Goal: Task Accomplishment & Management: Use online tool/utility

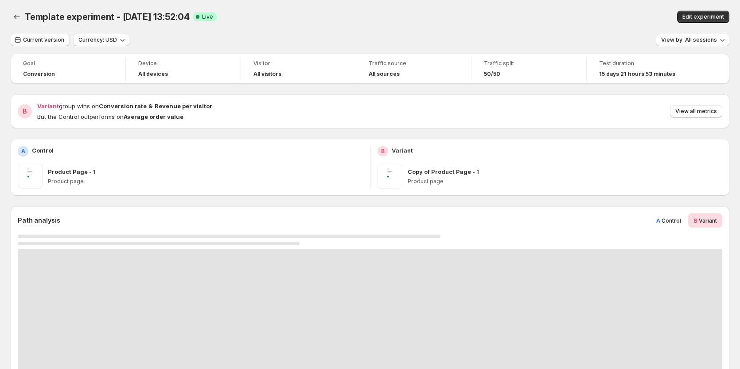
scroll to position [133, 0]
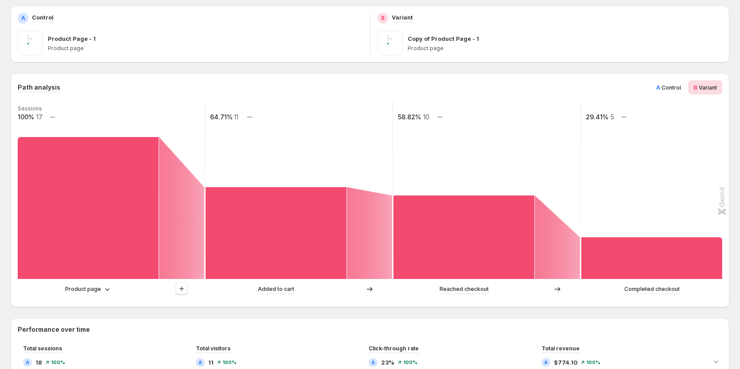
click at [673, 90] on span "Control" at bounding box center [671, 87] width 19 height 7
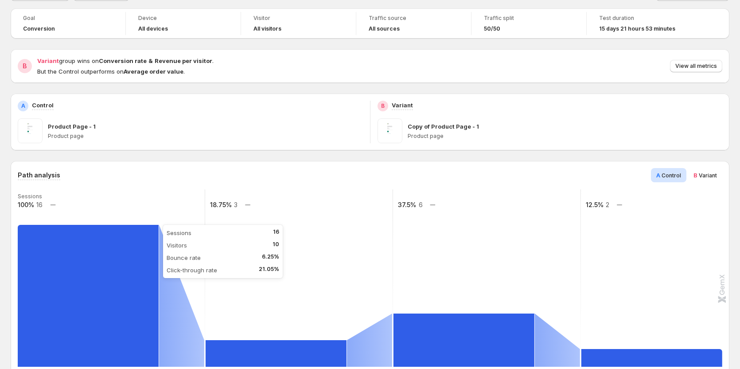
scroll to position [44, 0]
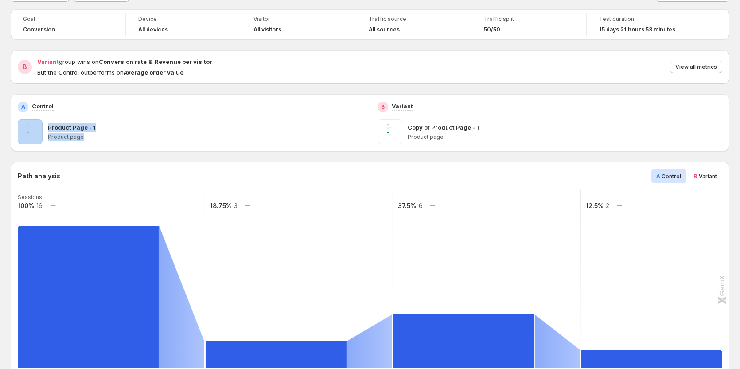
drag, startPoint x: 81, startPoint y: 139, endPoint x: 39, endPoint y: 131, distance: 42.8
click at [39, 131] on div "Product Page - 1 Product page" at bounding box center [190, 131] width 345 height 25
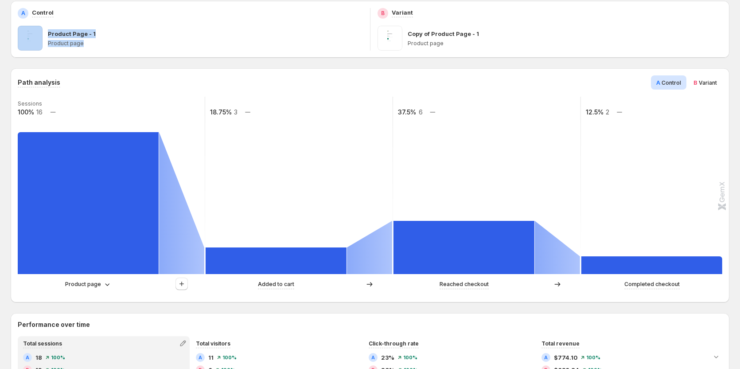
scroll to position [133, 0]
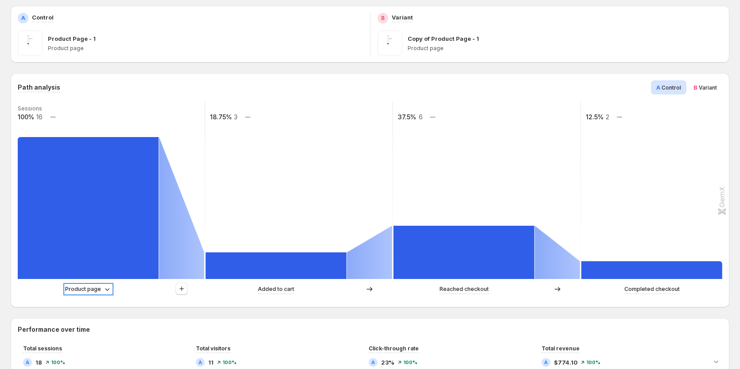
click at [84, 289] on p "Product page" at bounding box center [83, 289] width 36 height 9
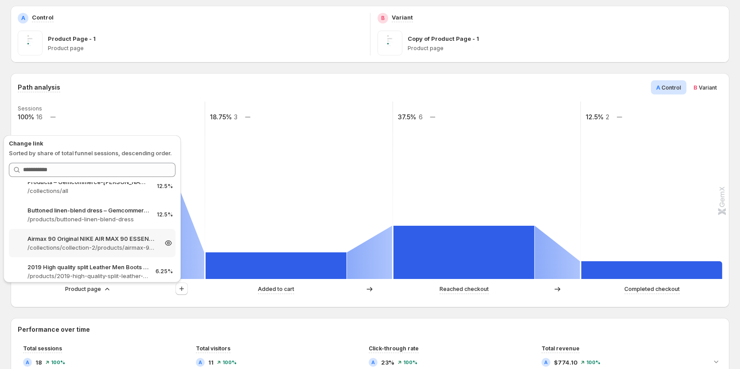
scroll to position [74, 0]
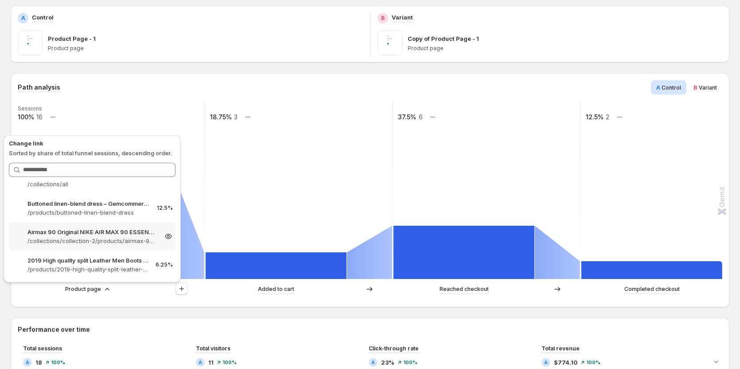
click at [80, 239] on p "/collections/collection-2/products/airmax-90-original-nike-air-max-90-essential…" at bounding box center [91, 240] width 129 height 9
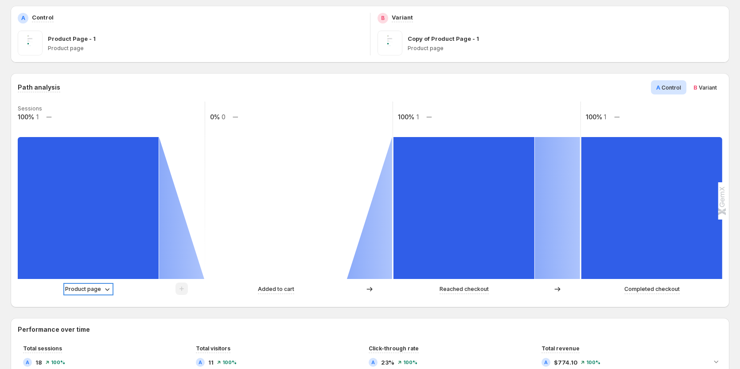
click at [85, 289] on p "Product page" at bounding box center [83, 289] width 36 height 9
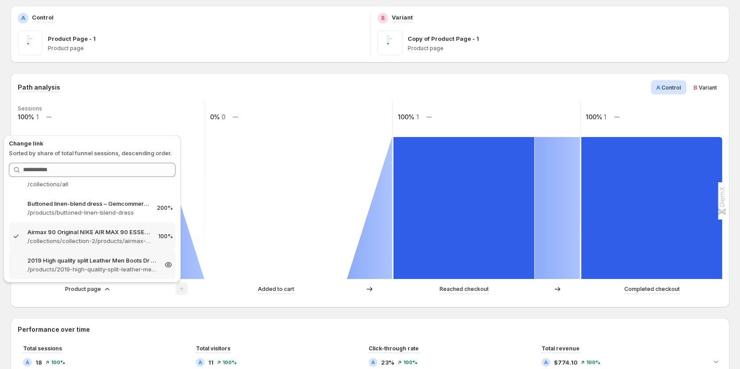
click at [90, 268] on p "/products/2019-high-quality-split-leather-men-boots-dr-boots-shoes-high-top-mot…" at bounding box center [91, 269] width 129 height 9
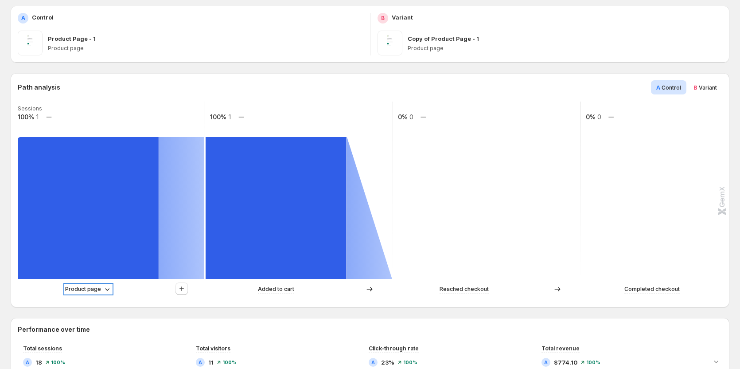
click at [94, 290] on p "Product page" at bounding box center [83, 289] width 36 height 9
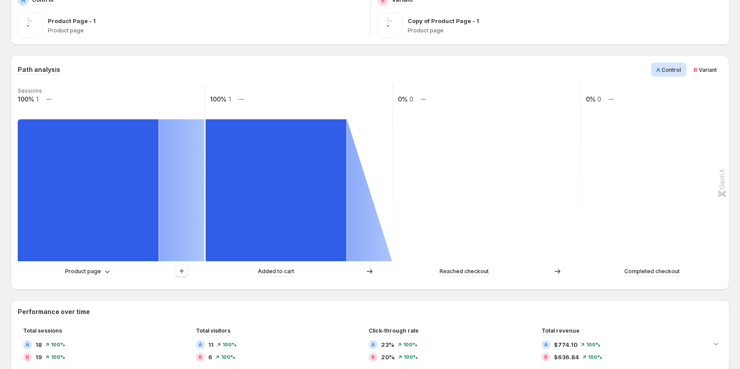
scroll to position [177, 0]
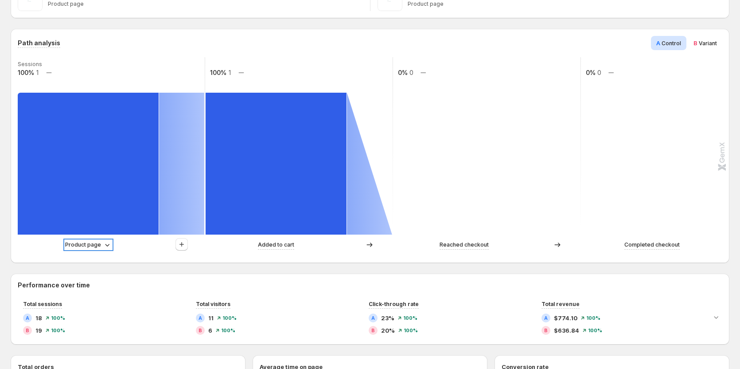
click at [97, 243] on p "Product page" at bounding box center [83, 244] width 36 height 9
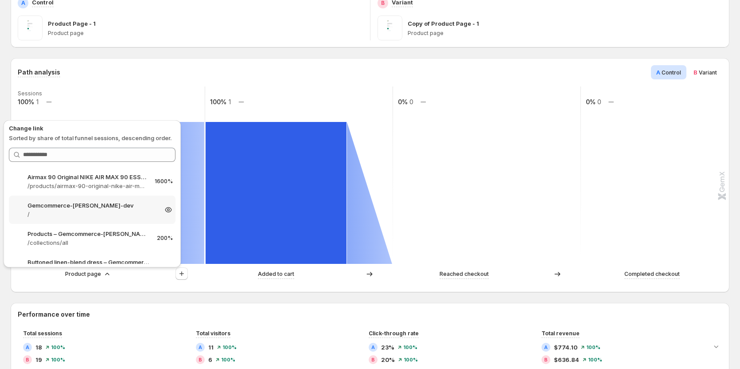
scroll to position [133, 0]
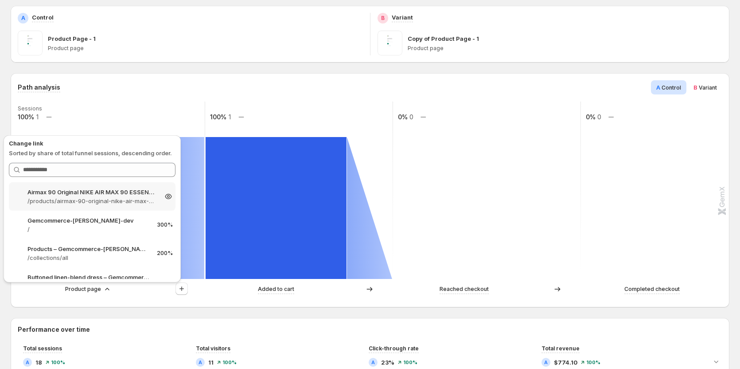
click at [87, 196] on p "Airmax 90 Original NIKE AIR MAX 90 ESSENTIAL men's Running Shoes Sport – Gemcom…" at bounding box center [91, 191] width 129 height 9
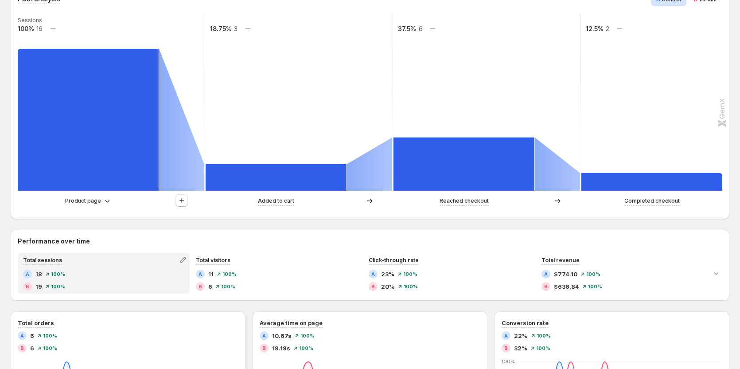
scroll to position [222, 0]
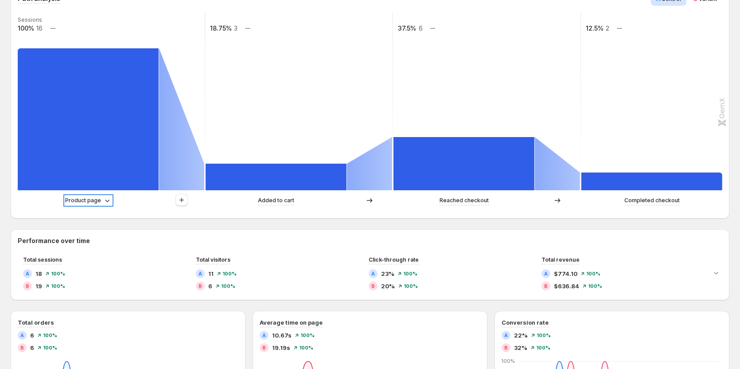
click at [101, 202] on div "Product page" at bounding box center [88, 200] width 47 height 9
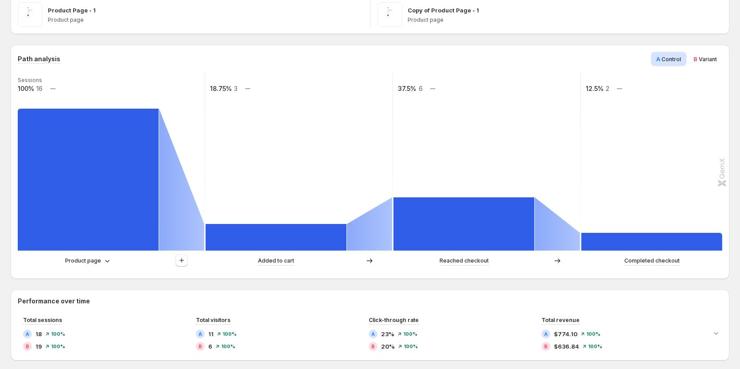
scroll to position [177, 0]
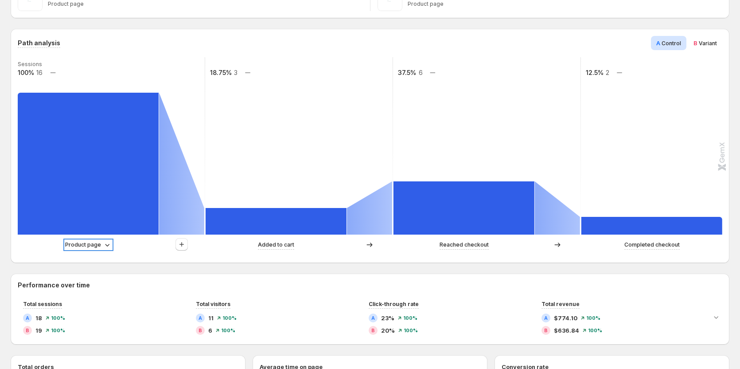
click at [103, 243] on icon at bounding box center [107, 244] width 9 height 9
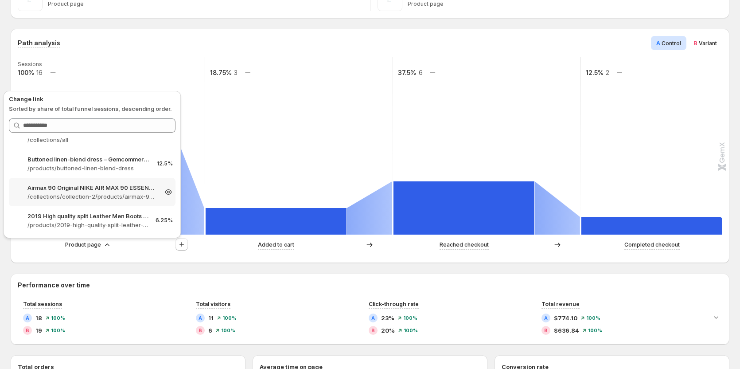
scroll to position [222, 0]
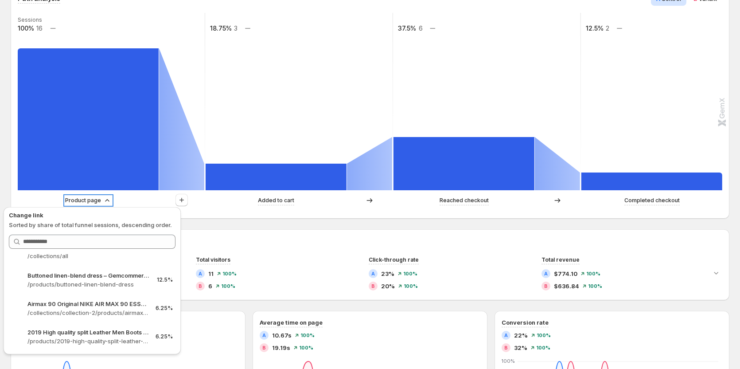
click at [98, 200] on p "Product page" at bounding box center [83, 200] width 36 height 9
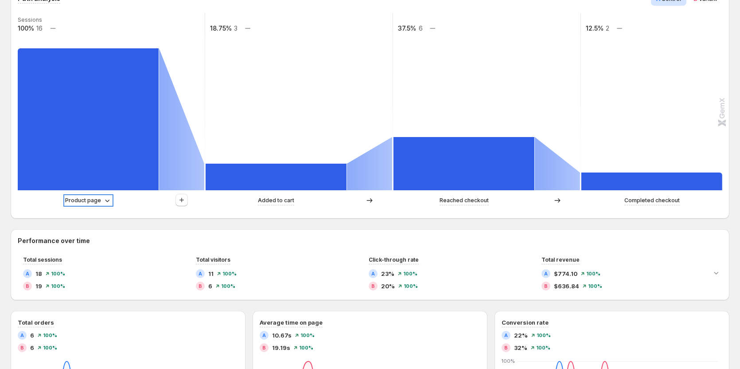
click at [101, 197] on div "Product page" at bounding box center [88, 200] width 47 height 9
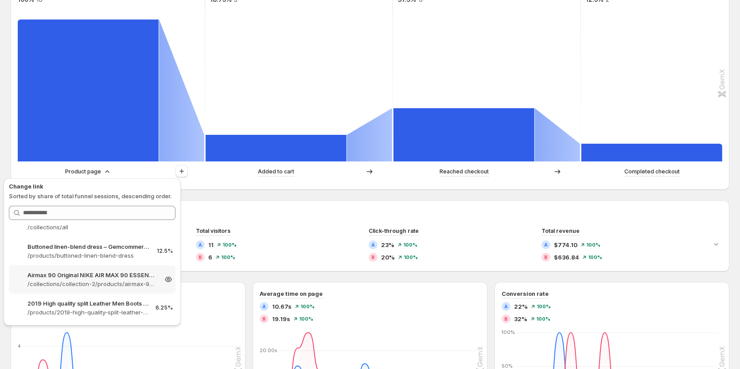
scroll to position [266, 0]
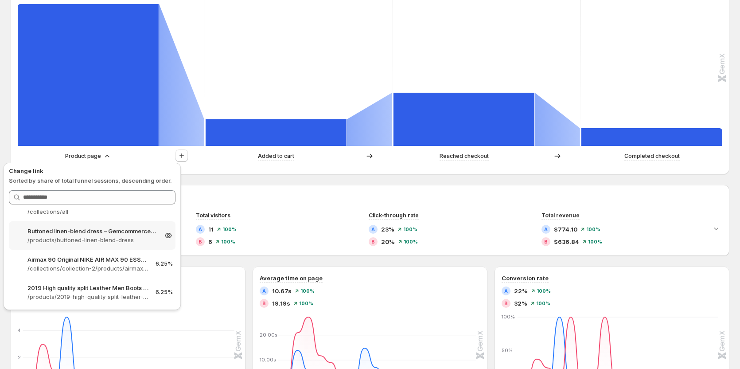
click at [90, 240] on p "/products/buttoned-linen-blend-dress" at bounding box center [91, 239] width 129 height 9
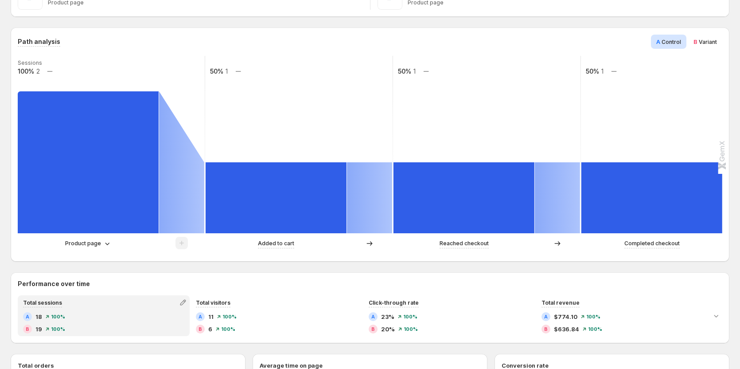
scroll to position [177, 0]
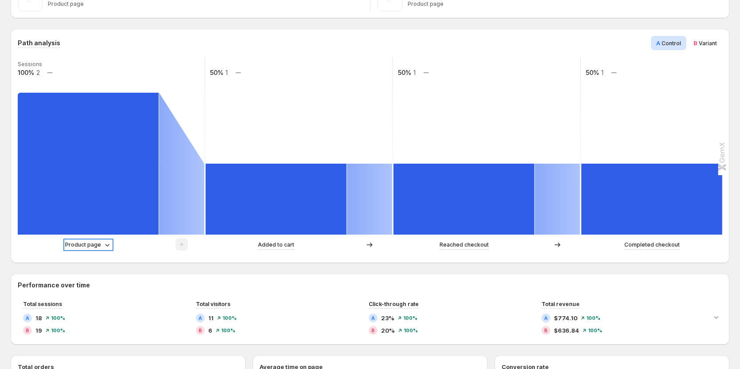
click at [97, 247] on p "Product page" at bounding box center [83, 244] width 36 height 9
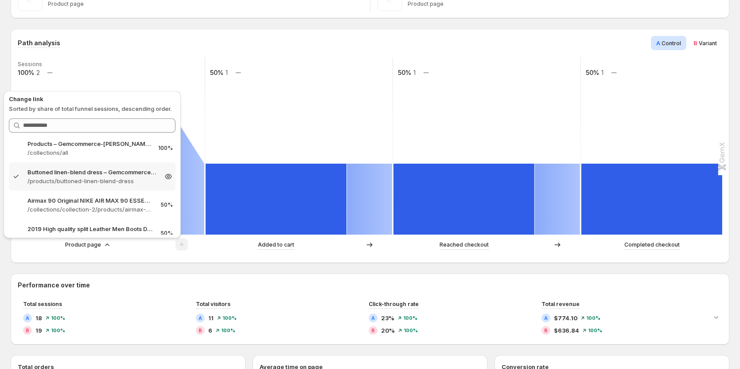
scroll to position [74, 0]
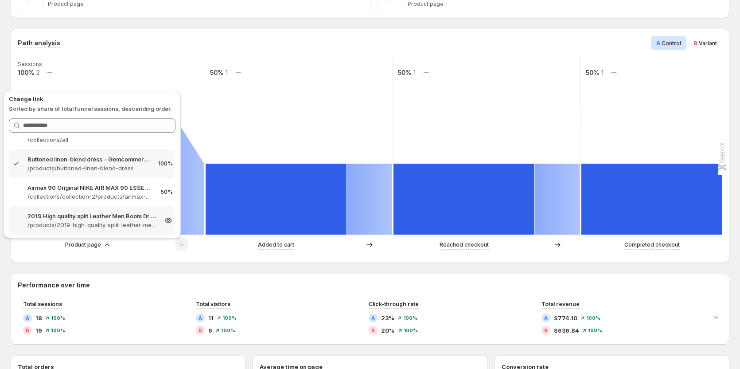
click at [99, 226] on p "/products/2019-high-quality-split-leather-men-boots-dr-boots-shoes-high-top-mot…" at bounding box center [91, 224] width 129 height 9
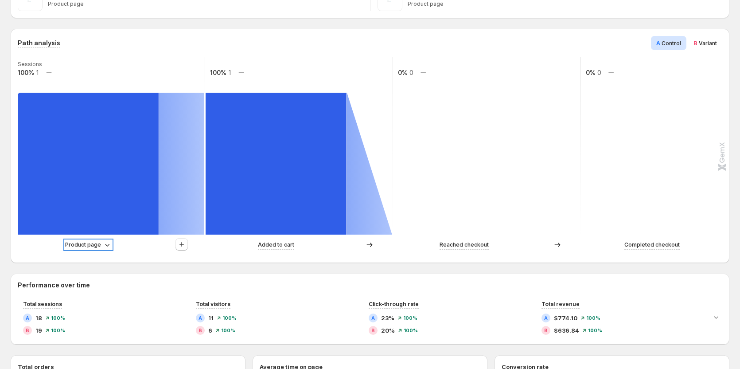
click at [91, 245] on p "Product page" at bounding box center [83, 244] width 36 height 9
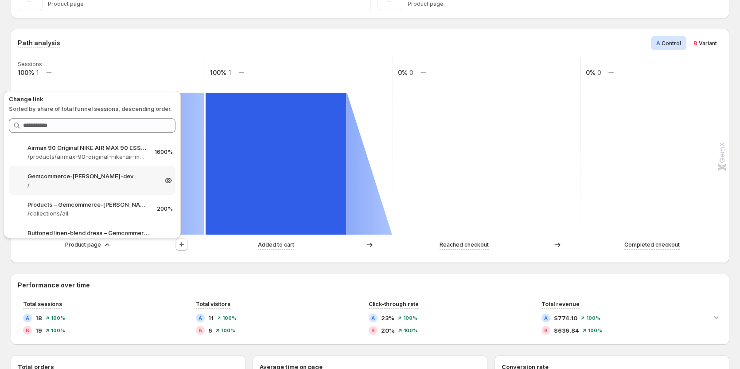
scroll to position [133, 0]
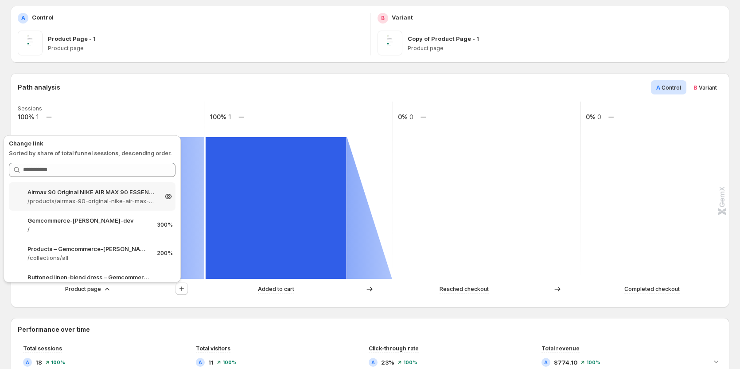
click at [93, 204] on p "/products/airmax-90-original-nike-air-max-90-essential-mens-running-shoes-sport…" at bounding box center [91, 200] width 129 height 9
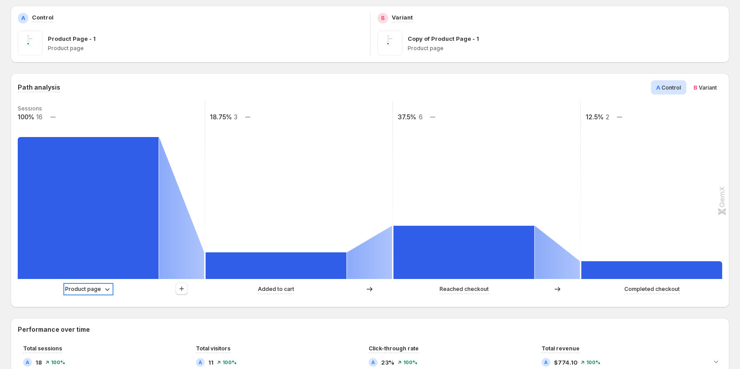
click at [87, 285] on p "Product page" at bounding box center [83, 289] width 36 height 9
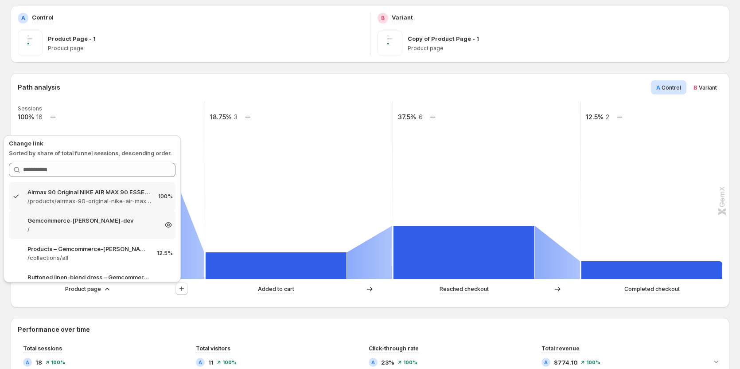
scroll to position [44, 0]
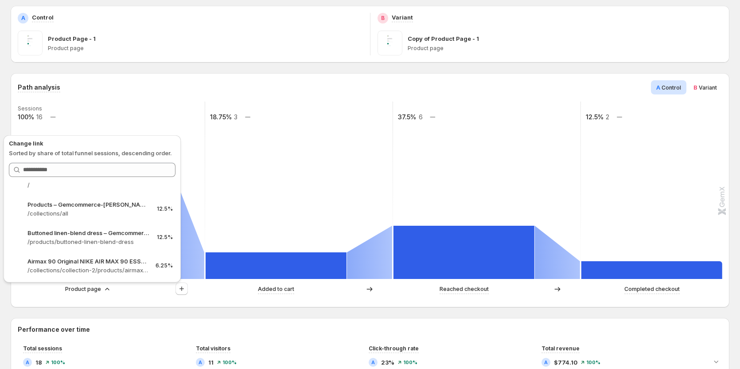
drag, startPoint x: 108, startPoint y: 233, endPoint x: 147, endPoint y: 225, distance: 40.2
click at [107, 233] on p "Buttoned linen-blend dress – Gemcommerce-[PERSON_NAME]-dev" at bounding box center [88, 232] width 122 height 9
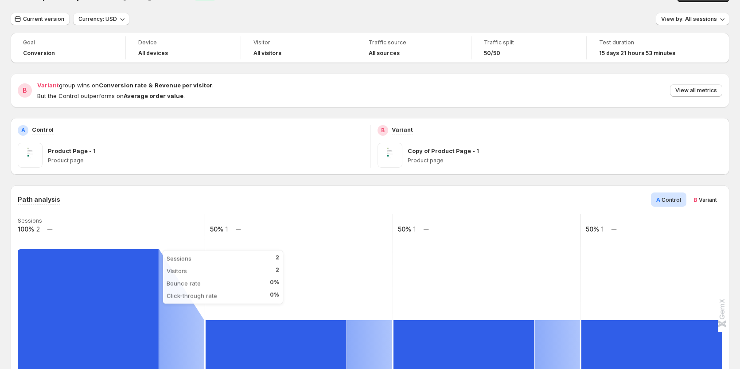
scroll to position [0, 0]
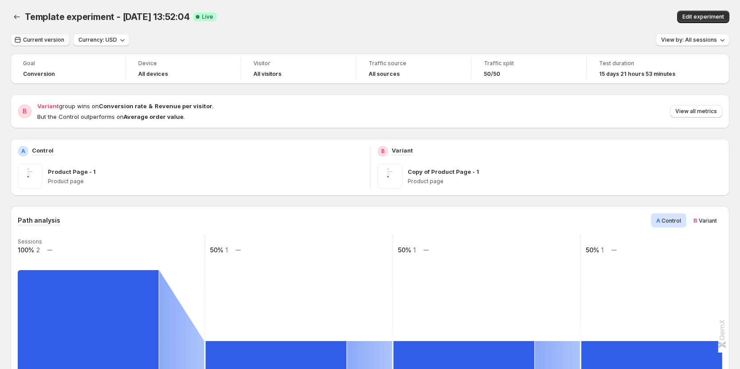
click at [48, 37] on span "Current version" at bounding box center [43, 39] width 41 height 7
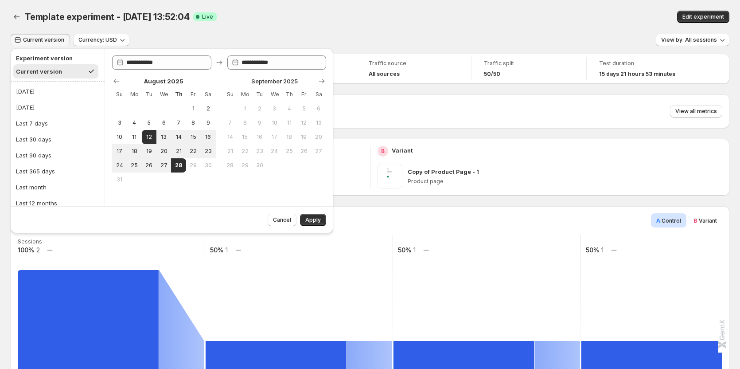
click at [388, 105] on div "Variant group wins on Conversion rate & Revenue per visitor . But the Control o…" at bounding box center [379, 110] width 685 height 19
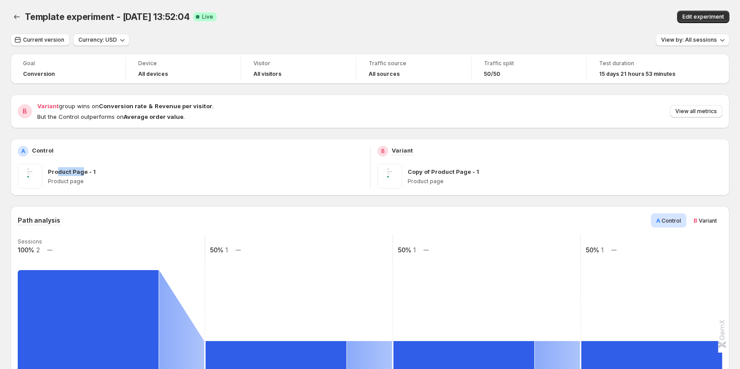
drag, startPoint x: 56, startPoint y: 173, endPoint x: 82, endPoint y: 175, distance: 25.4
click at [82, 175] on p "Product Page - 1" at bounding box center [72, 171] width 48 height 9
drag, startPoint x: 50, startPoint y: 172, endPoint x: 96, endPoint y: 172, distance: 46.1
click at [96, 172] on div "Product Page - 1" at bounding box center [205, 171] width 315 height 9
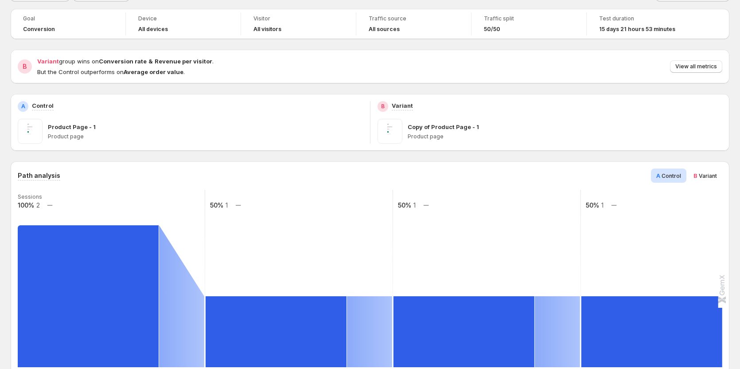
scroll to position [44, 0]
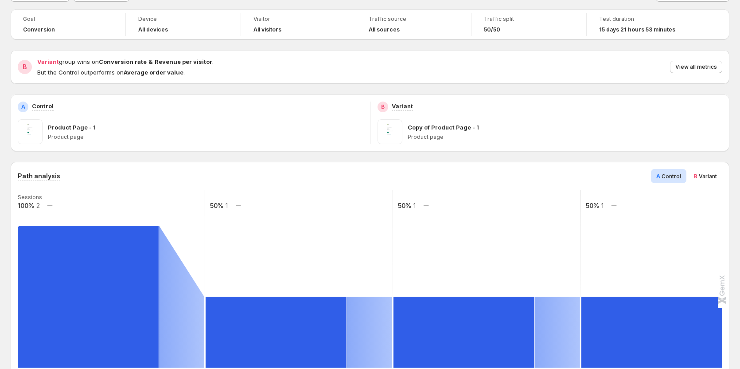
click at [706, 172] on span "B Variant" at bounding box center [705, 176] width 23 height 9
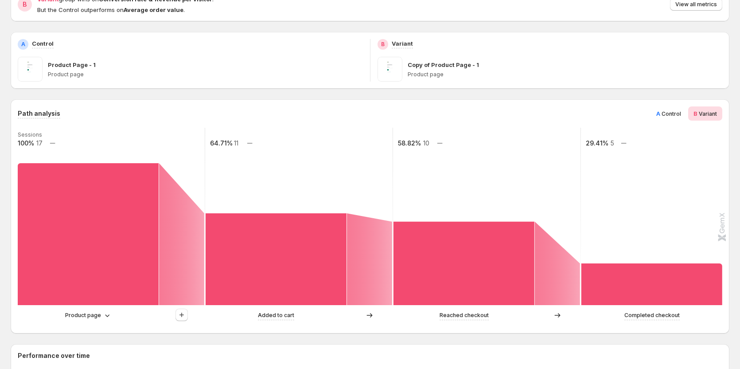
scroll to position [89, 0]
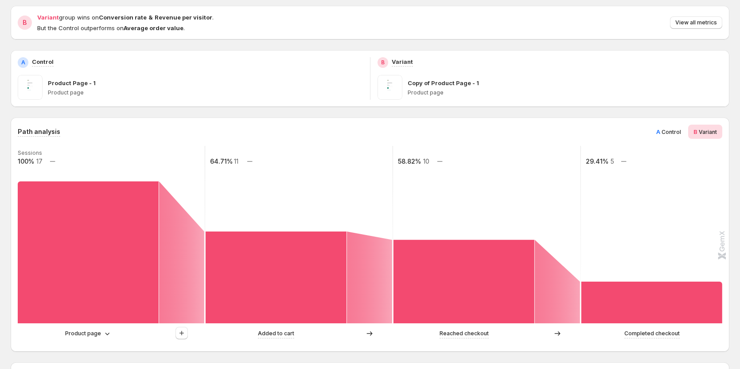
click at [682, 126] on div "A Control" at bounding box center [668, 132] width 35 height 14
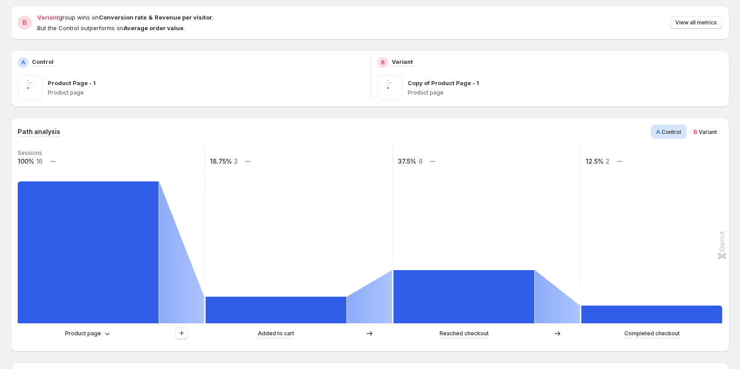
scroll to position [133, 0]
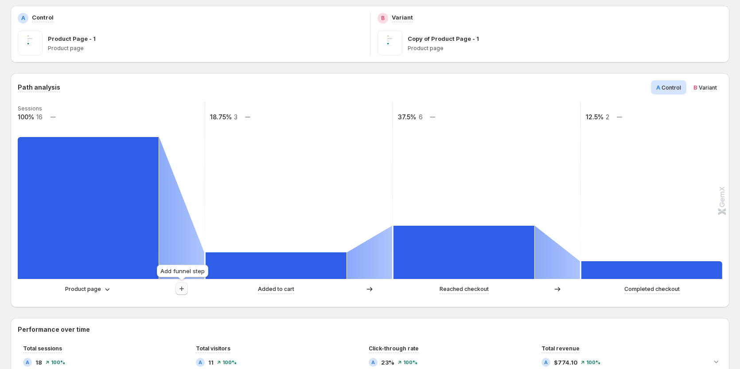
click at [178, 290] on icon "button" at bounding box center [181, 288] width 9 height 9
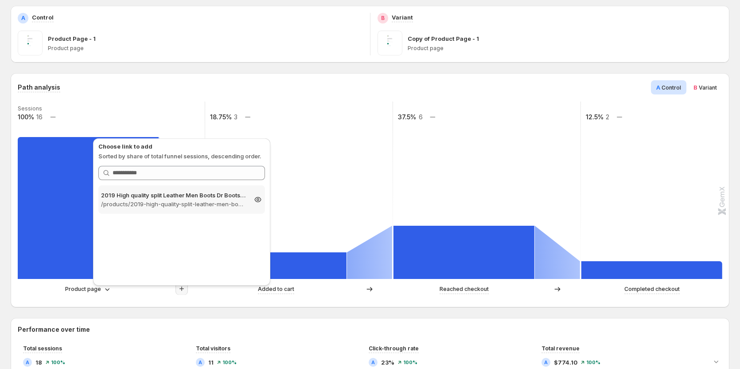
click at [180, 198] on p "2019 High quality split Leather Men Boots Dr Boots shoes High Top Motorcycle Au…" at bounding box center [173, 195] width 145 height 9
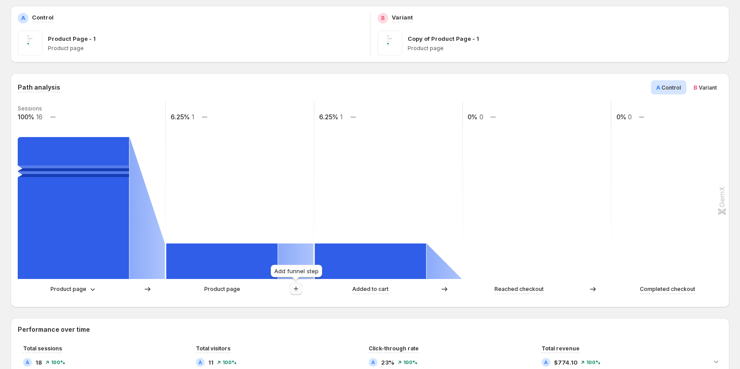
click at [295, 289] on icon "button" at bounding box center [296, 288] width 9 height 9
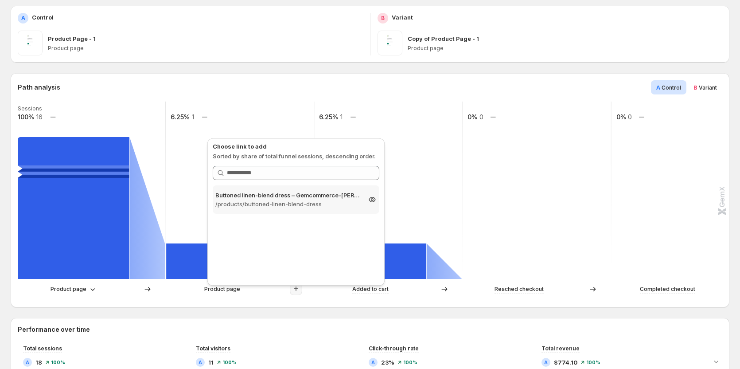
click at [296, 204] on p "/products/buttoned-linen-blend-dress" at bounding box center [287, 203] width 145 height 9
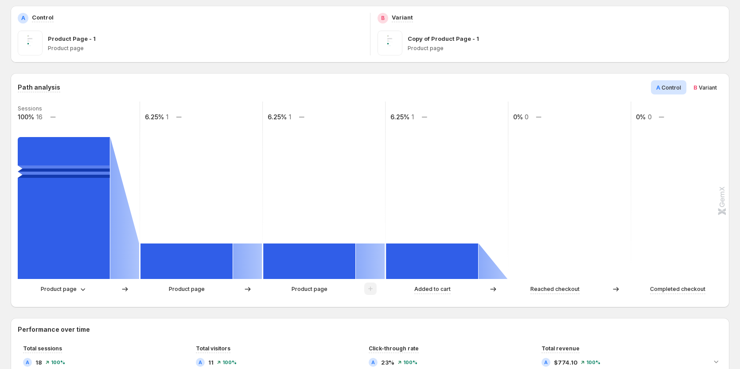
click at [714, 88] on span "Variant" at bounding box center [708, 87] width 18 height 7
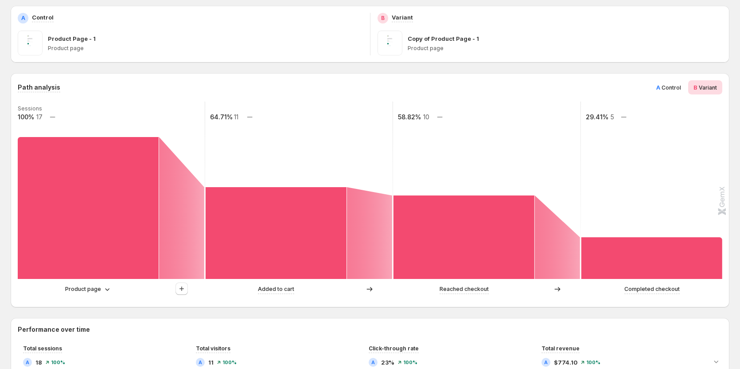
click at [669, 85] on span "Control" at bounding box center [671, 87] width 19 height 7
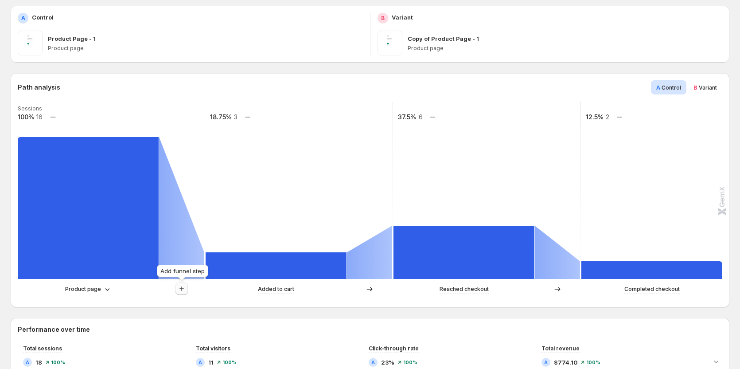
click at [178, 288] on icon "button" at bounding box center [181, 288] width 9 height 9
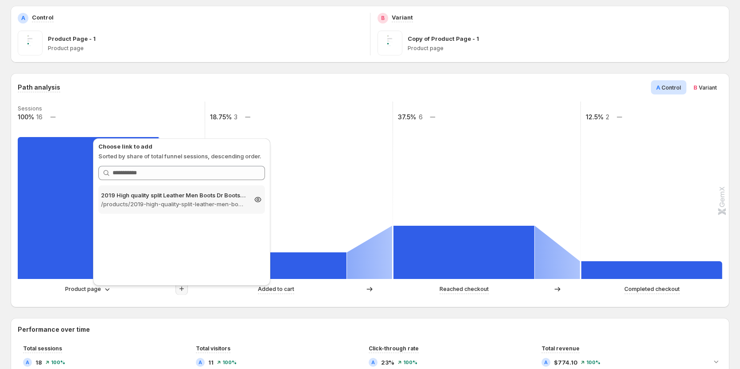
click at [199, 199] on p "/products/2019-high-quality-split-leather-men-boots-dr-boots-shoes-high-top-mot…" at bounding box center [173, 203] width 145 height 9
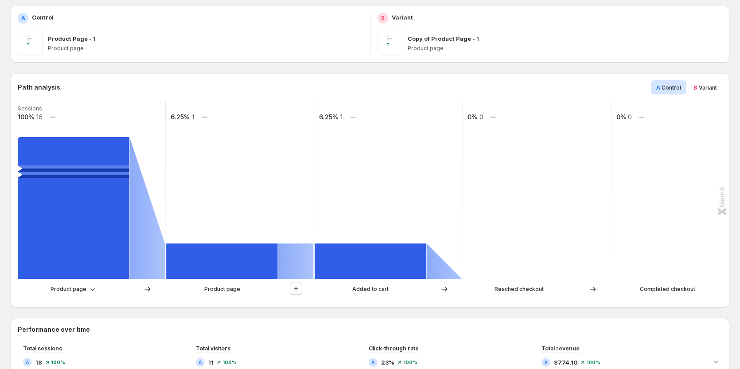
click at [706, 86] on span "Variant" at bounding box center [708, 87] width 18 height 7
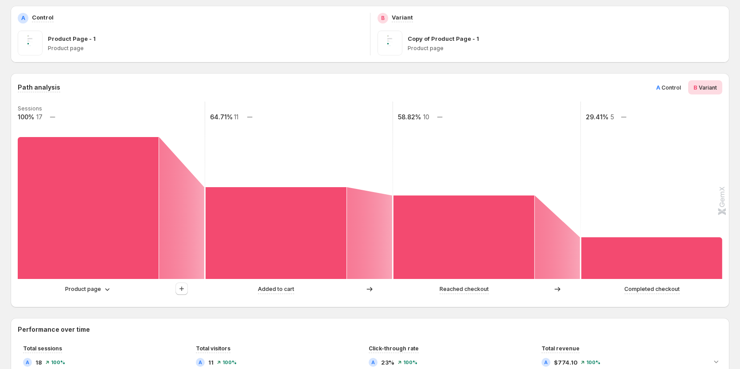
click at [677, 82] on div "A Control" at bounding box center [668, 87] width 35 height 14
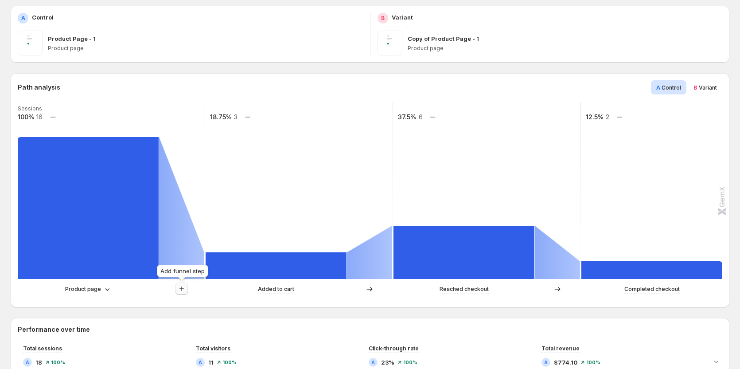
click at [182, 289] on icon "button" at bounding box center [181, 288] width 4 height 4
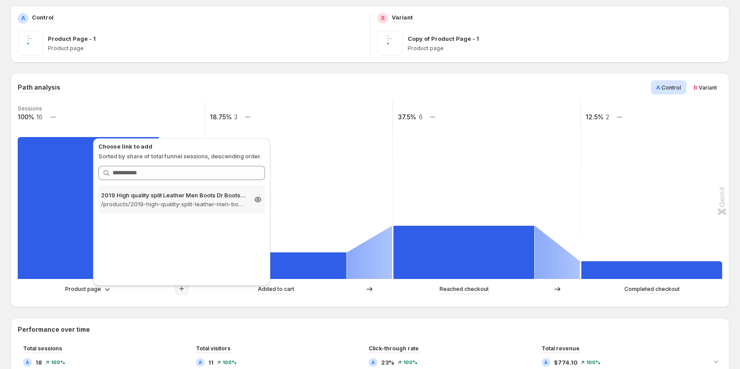
click at [187, 205] on p "/products/2019-high-quality-split-leather-men-boots-dr-boots-shoes-high-top-mot…" at bounding box center [173, 203] width 145 height 9
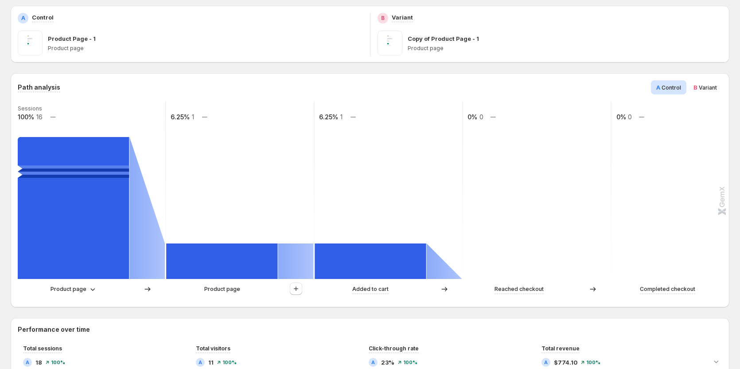
click at [702, 92] on div "B Variant" at bounding box center [705, 87] width 34 height 14
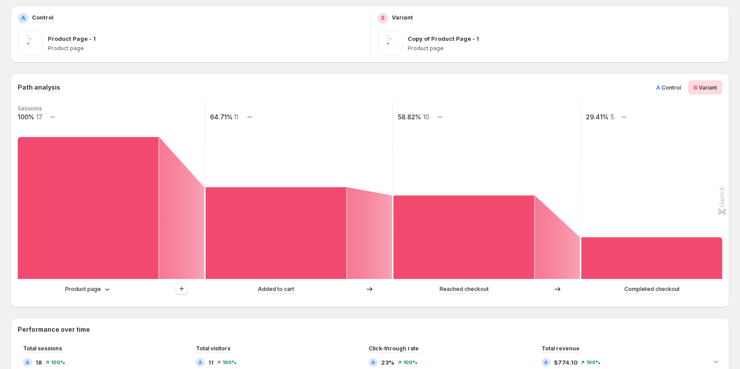
click at [675, 88] on span "Control" at bounding box center [671, 87] width 19 height 7
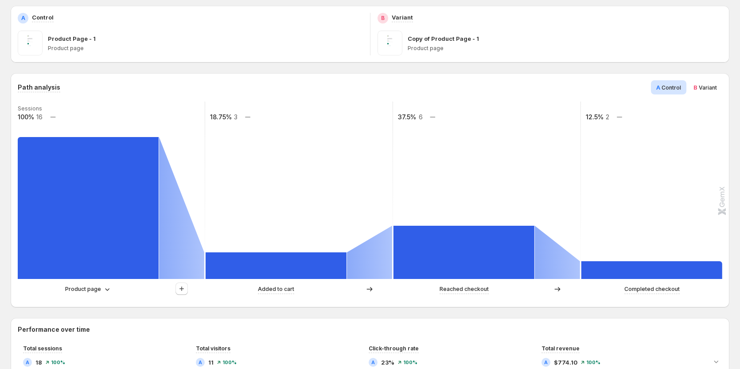
click at [710, 90] on span "Variant" at bounding box center [708, 87] width 18 height 7
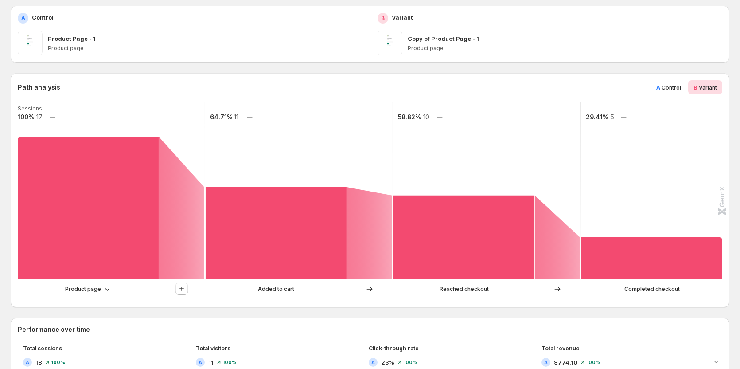
click at [661, 91] on div "A Control" at bounding box center [668, 87] width 35 height 14
